Goal: Transaction & Acquisition: Subscribe to service/newsletter

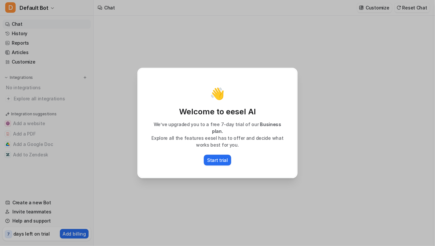
type textarea "**********"
click at [214, 163] on p "Start trial" at bounding box center [217, 160] width 21 height 7
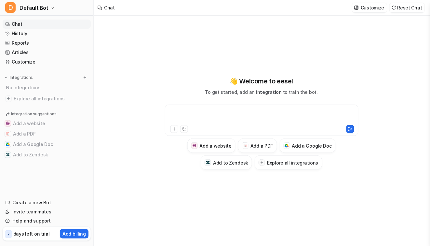
click at [211, 115] on div at bounding box center [262, 116] width 190 height 15
click at [86, 232] on p "Add billing" at bounding box center [74, 233] width 23 height 7
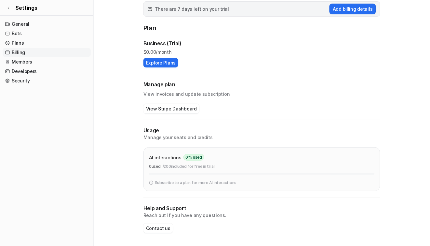
scroll to position [21, 0]
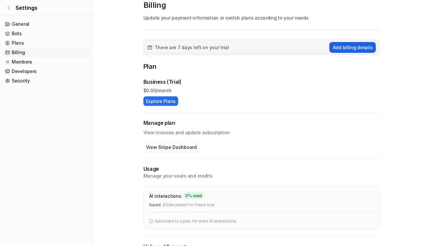
click at [345, 53] on button "Add billing details" at bounding box center [353, 47] width 47 height 11
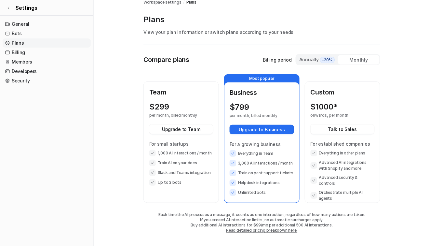
scroll to position [42, 0]
click at [312, 55] on div "Annually -20%" at bounding box center [318, 60] width 42 height 10
click at [358, 55] on div "Monthly" at bounding box center [359, 59] width 42 height 9
click at [325, 57] on span "-20%" at bounding box center [327, 60] width 15 height 7
click at [353, 55] on div "Monthly" at bounding box center [359, 59] width 42 height 9
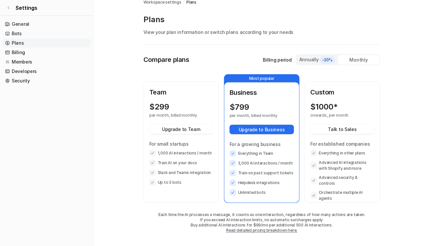
scroll to position [0, 0]
